Goal: Task Accomplishment & Management: Manage account settings

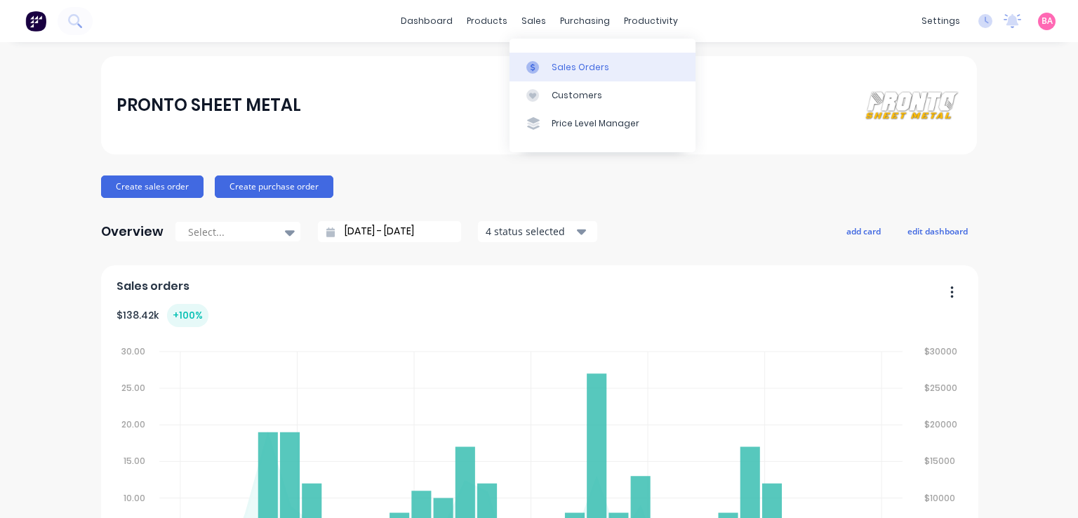
click at [547, 65] on link "Sales Orders" at bounding box center [602, 67] width 186 height 28
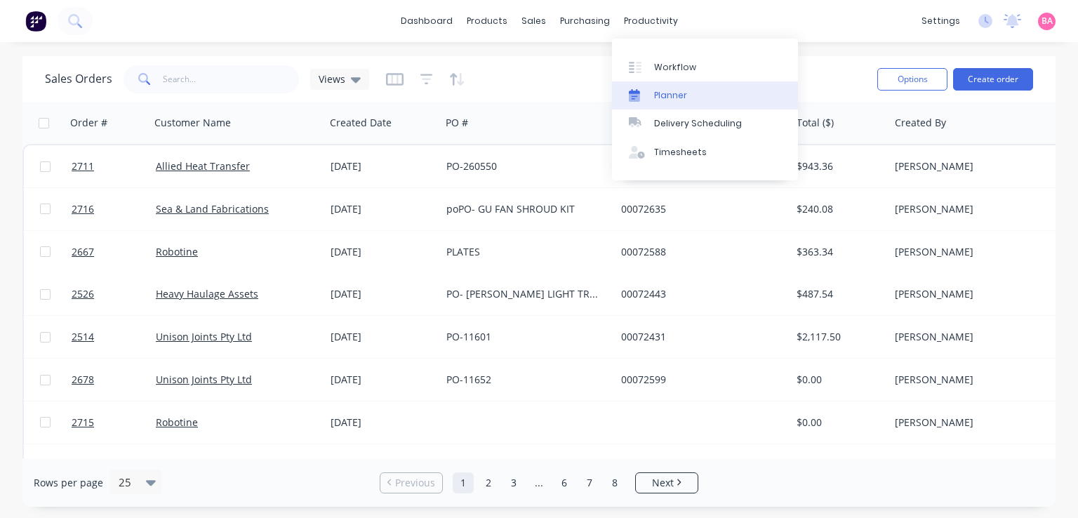
click at [667, 93] on div "Planner" at bounding box center [670, 95] width 33 height 13
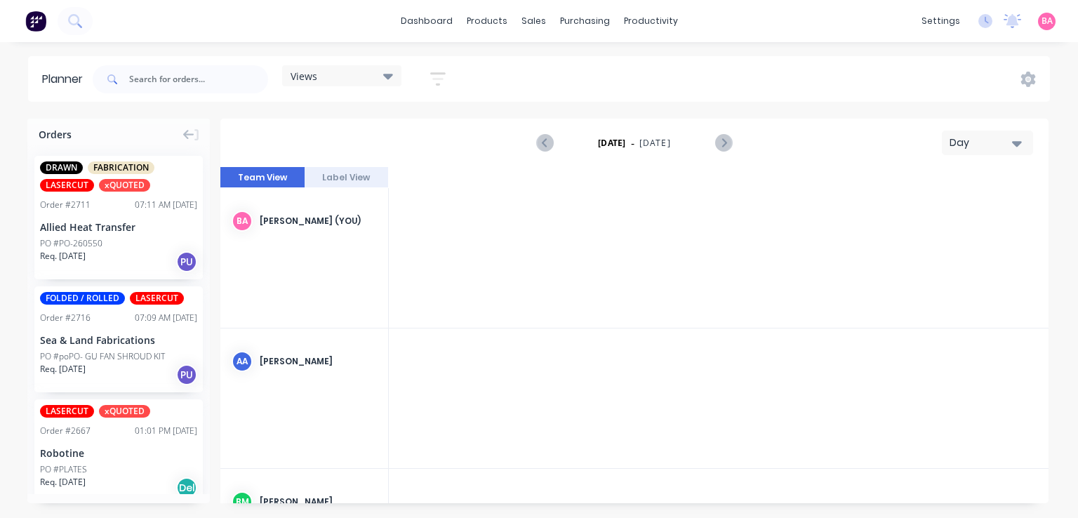
scroll to position [0, 1572]
click at [122, 368] on div "Req. 25/08/25 PU" at bounding box center [118, 375] width 157 height 24
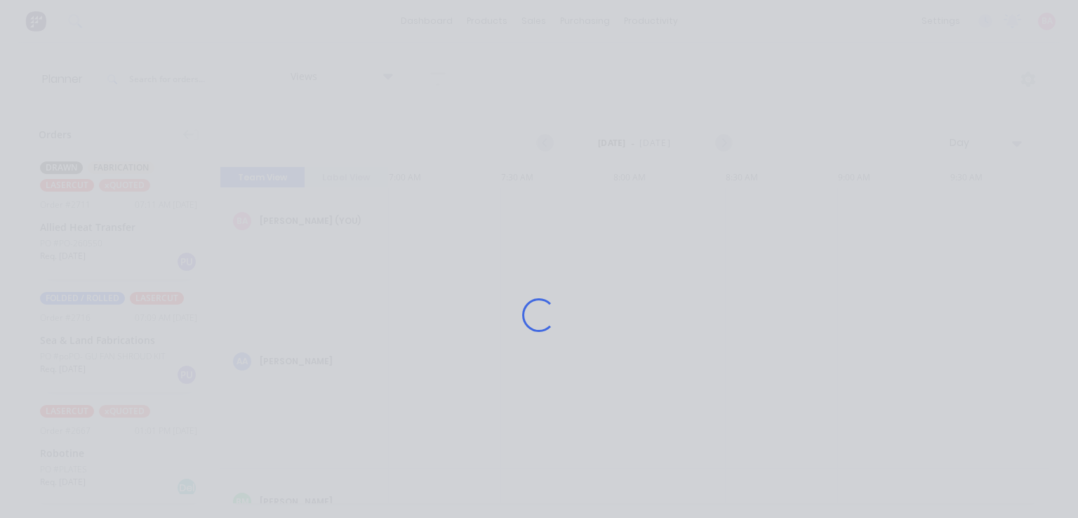
scroll to position [100, 0]
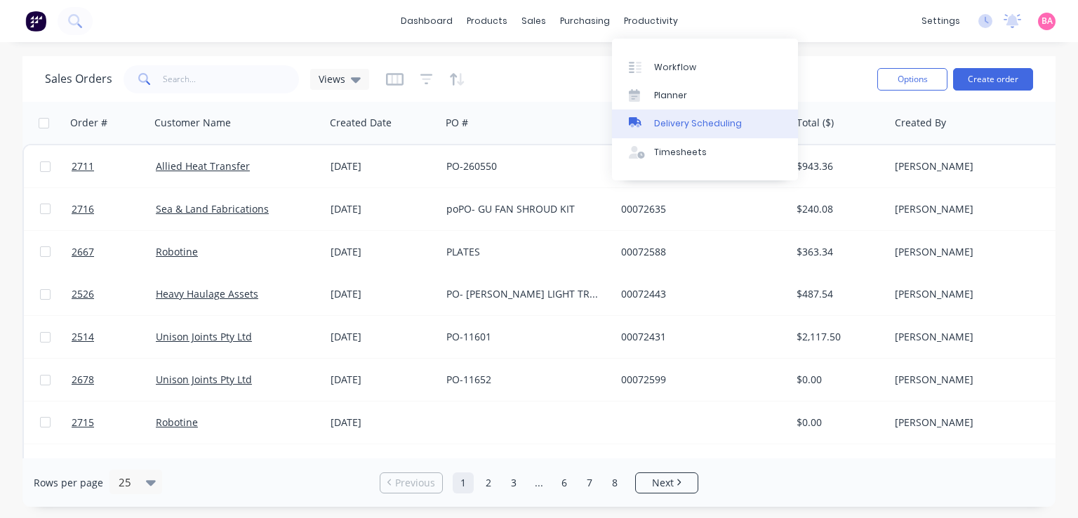
click at [705, 123] on div "Delivery Scheduling" at bounding box center [698, 123] width 88 height 13
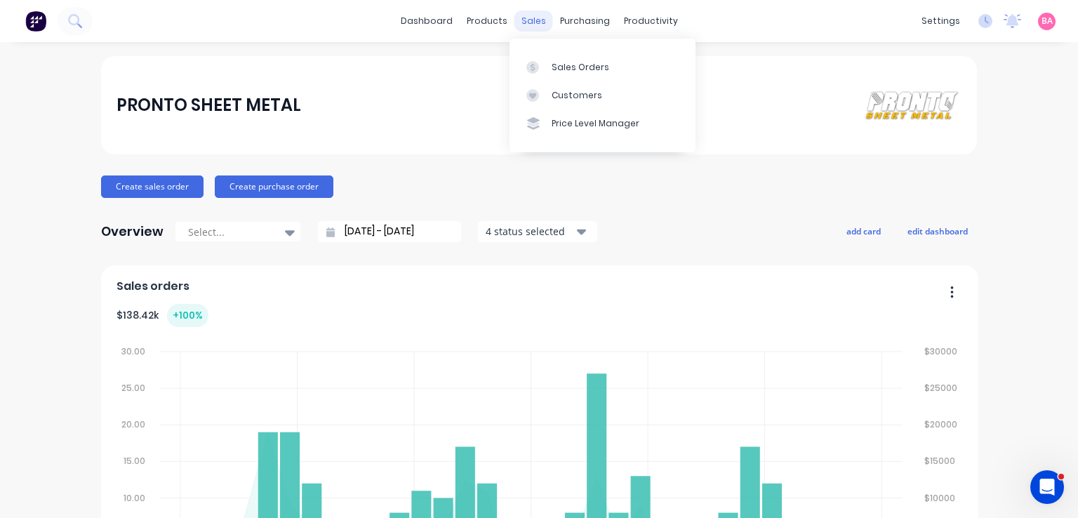
click at [519, 18] on div "sales" at bounding box center [533, 21] width 39 height 21
click at [577, 69] on div "Sales Orders" at bounding box center [580, 67] width 58 height 13
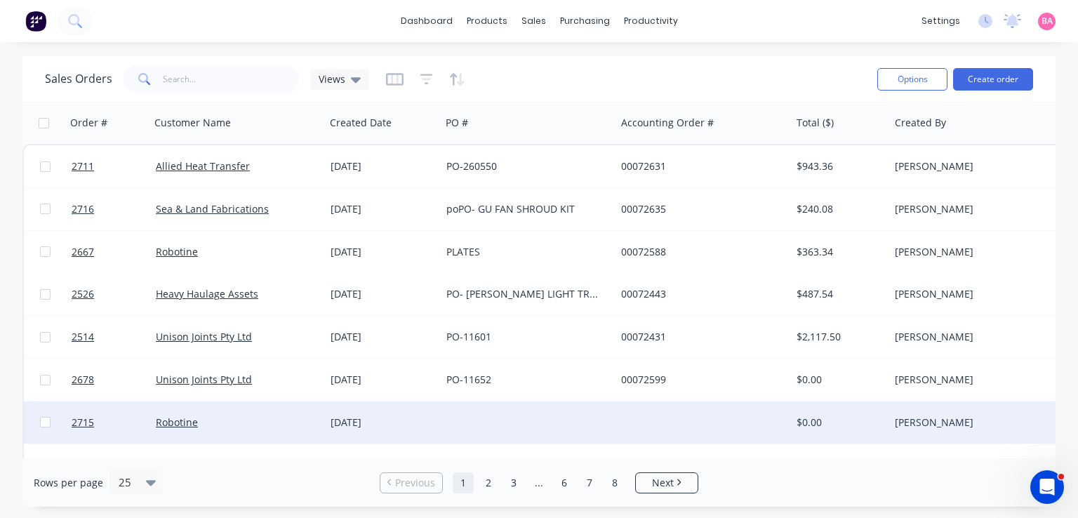
scroll to position [115, 0]
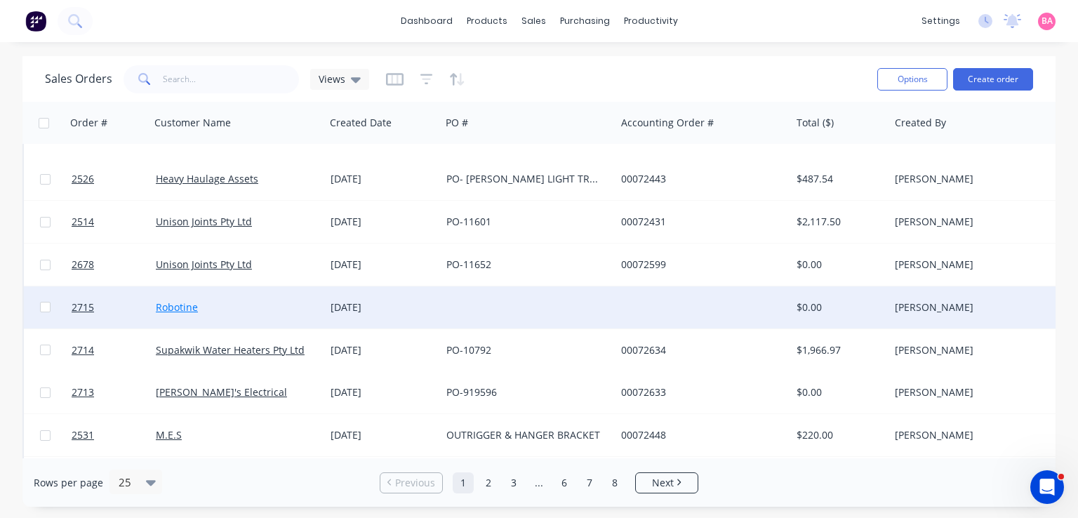
click at [168, 302] on link "Robotine" at bounding box center [177, 306] width 42 height 13
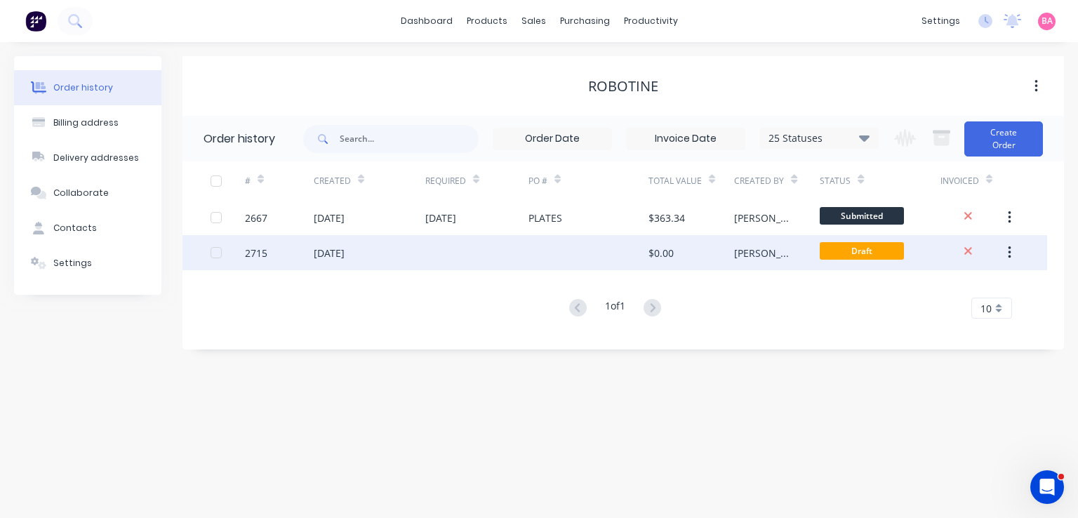
click at [344, 250] on div "[DATE]" at bounding box center [329, 253] width 31 height 15
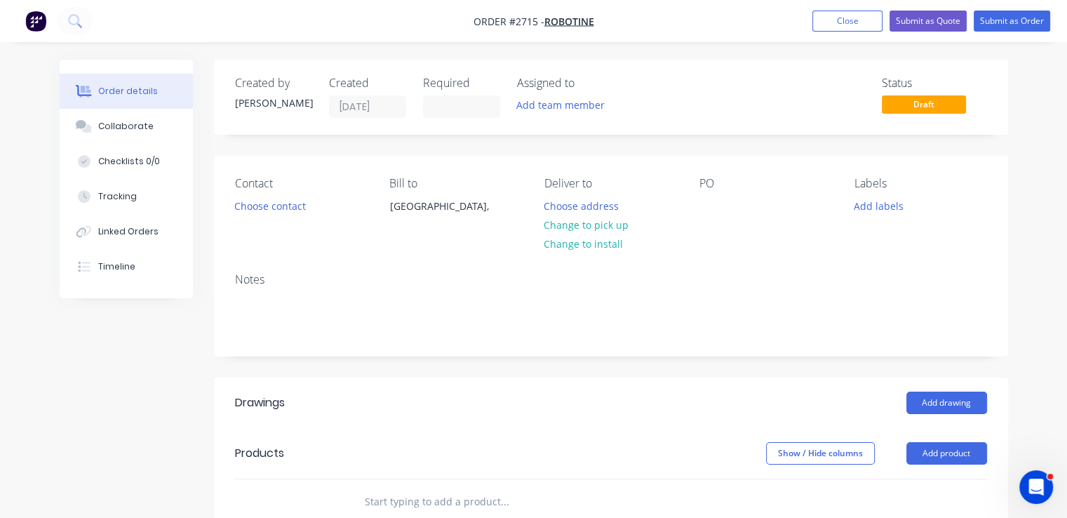
click at [710, 222] on div "PO" at bounding box center [765, 209] width 133 height 64
click at [731, 210] on div "PO" at bounding box center [765, 209] width 133 height 64
click at [708, 214] on div at bounding box center [710, 206] width 22 height 20
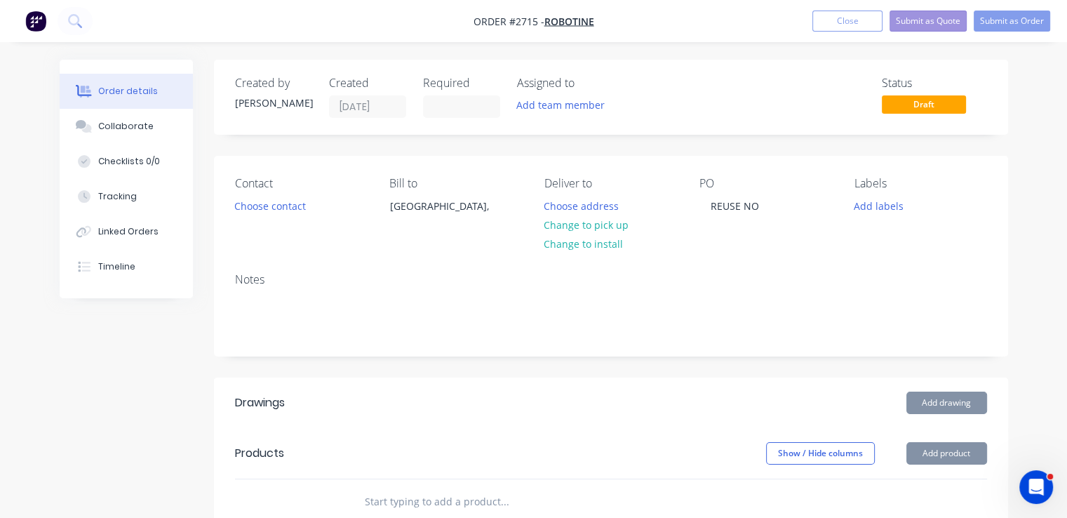
click at [924, 20] on button "Submit as Quote" at bounding box center [928, 21] width 77 height 21
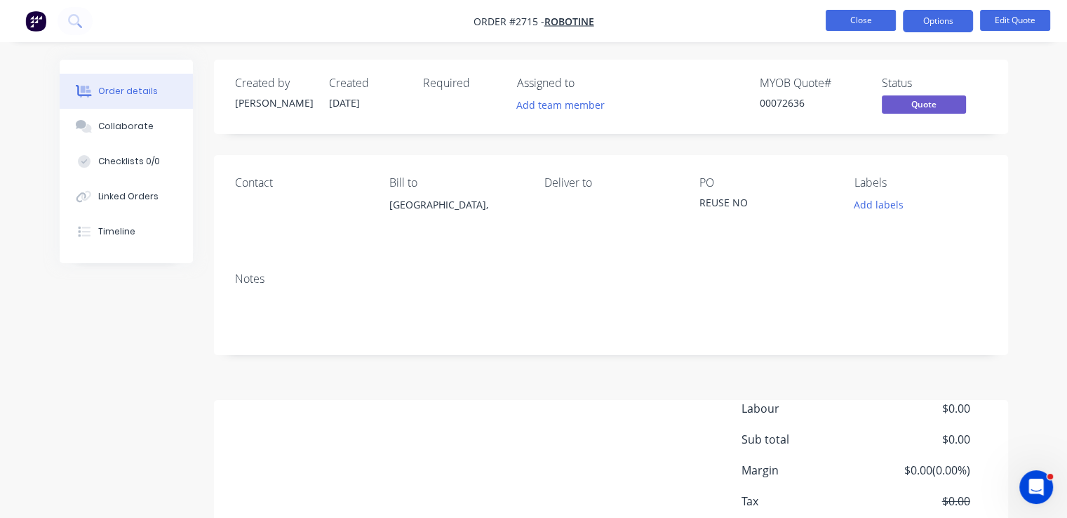
click at [848, 22] on button "Close" at bounding box center [861, 20] width 70 height 21
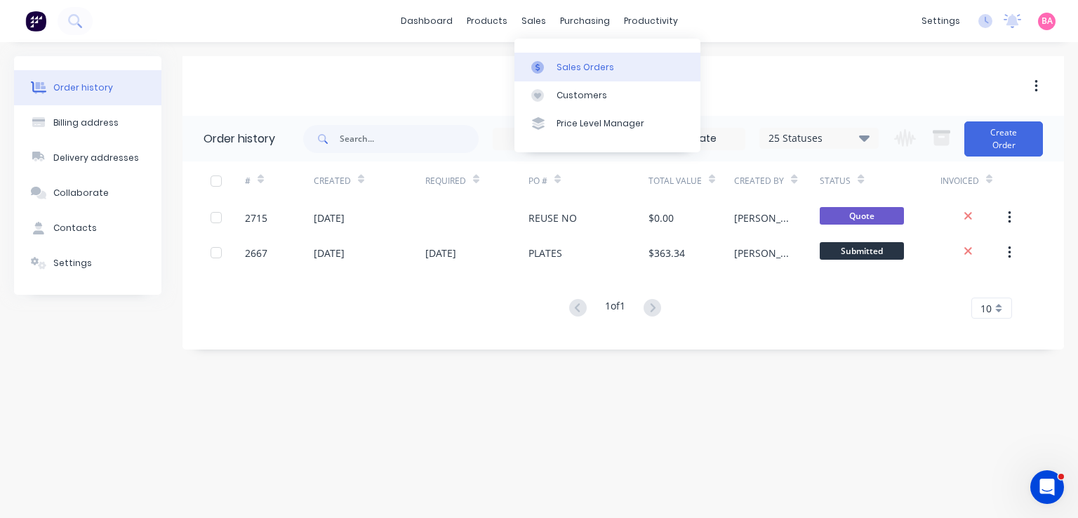
click at [573, 66] on div "Sales Orders" at bounding box center [585, 67] width 58 height 13
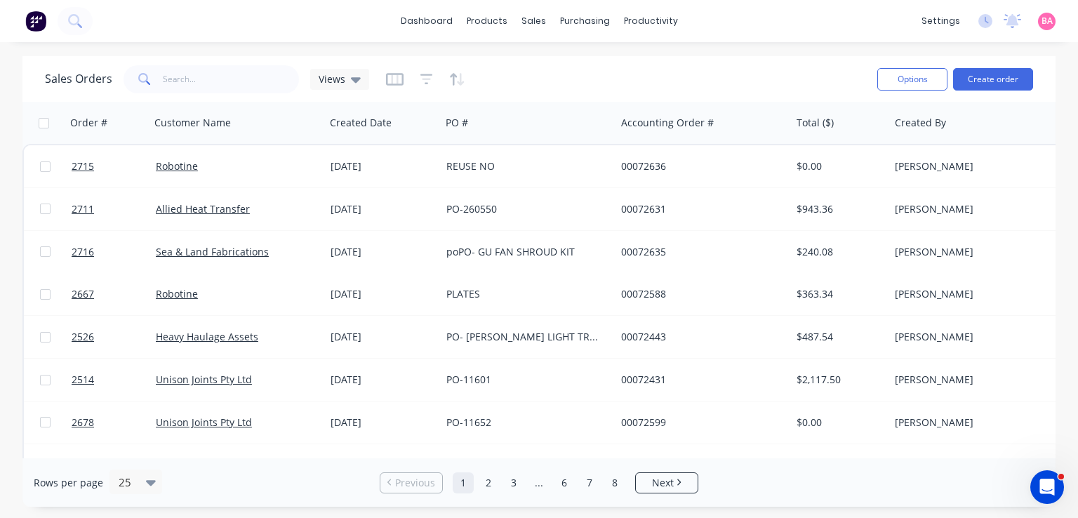
click at [786, 483] on div "Rows per page 25 Previous 1 2 3 ... 6 7 8 Next" at bounding box center [538, 482] width 1033 height 48
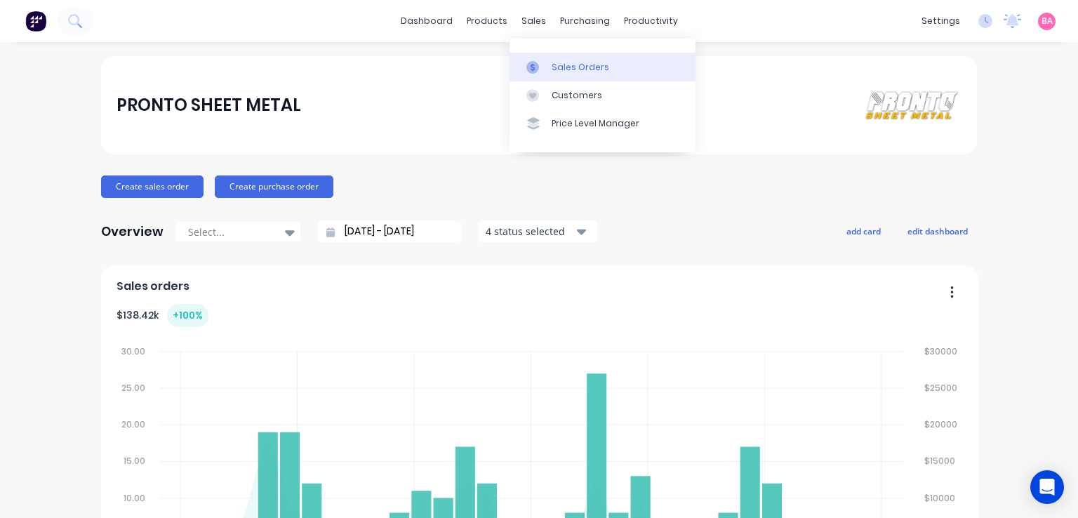
click at [587, 68] on div "Sales Orders" at bounding box center [580, 67] width 58 height 13
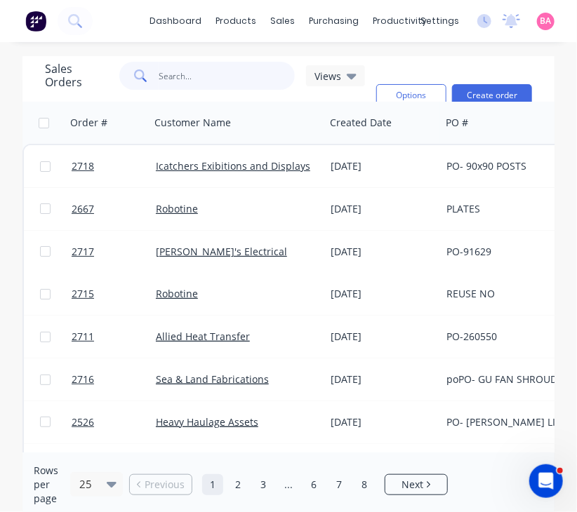
click at [166, 79] on input "text" at bounding box center [227, 76] width 137 height 28
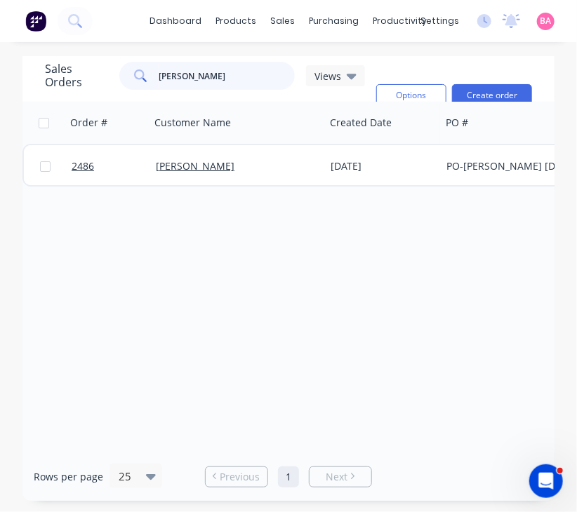
type input "edwin"
